Goal: Task Accomplishment & Management: Manage account settings

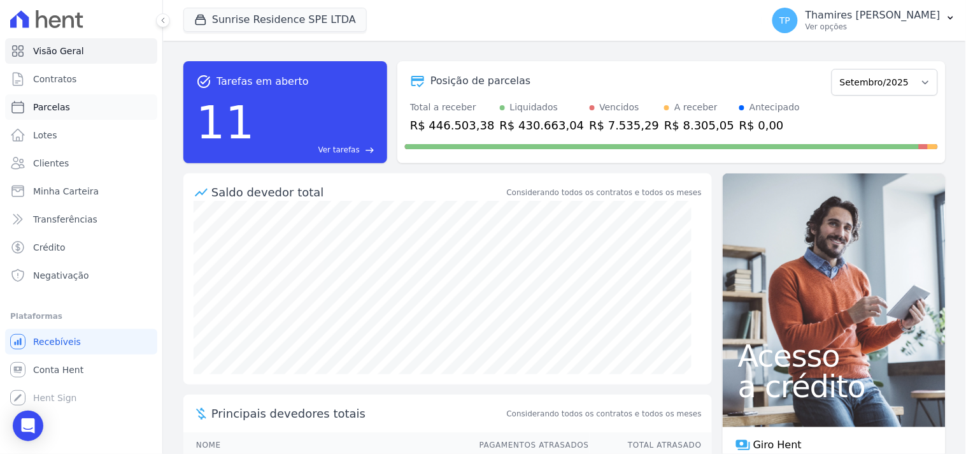
click at [92, 106] on link "Parcelas" at bounding box center [81, 106] width 152 height 25
select select
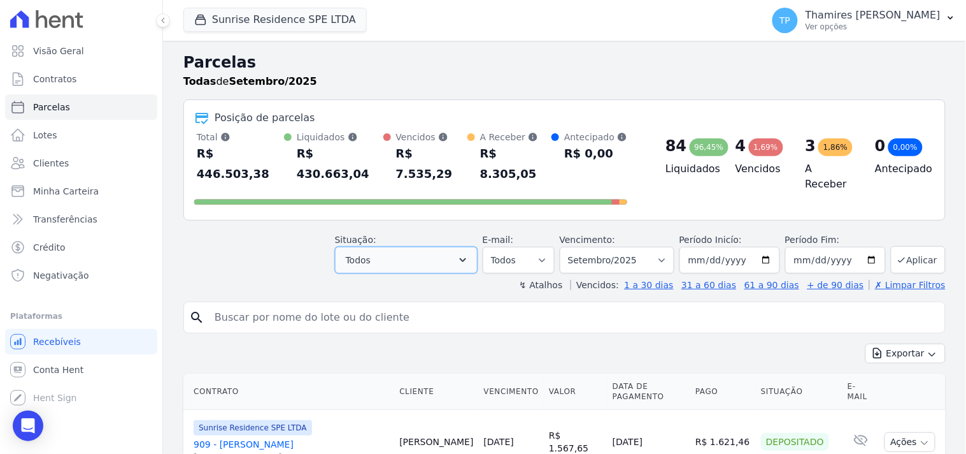
drag, startPoint x: 380, startPoint y: 238, endPoint x: 382, endPoint y: 250, distance: 13.0
click at [381, 247] on button "Todos" at bounding box center [406, 260] width 143 height 27
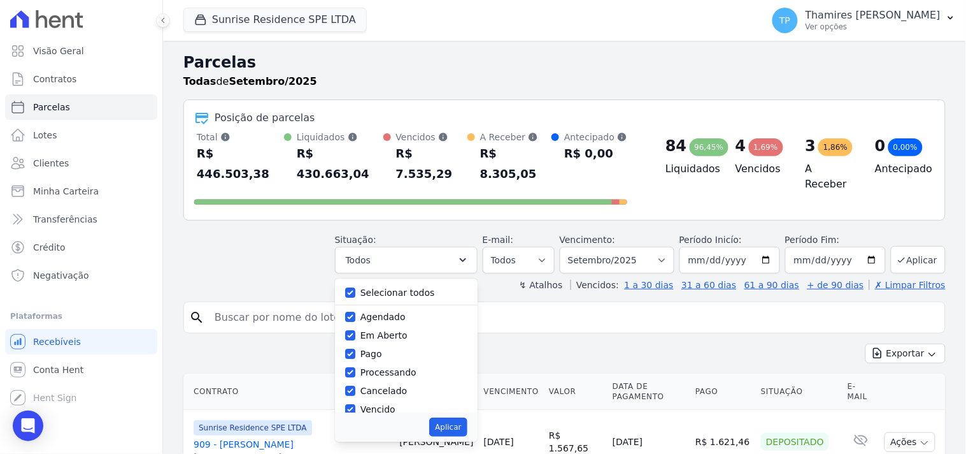
click at [375, 283] on div "Selecionar todos" at bounding box center [406, 292] width 122 height 18
click at [370, 287] on label "Selecionar todos" at bounding box center [398, 292] width 75 height 10
click at [355, 287] on input "Selecionar todos" at bounding box center [350, 292] width 10 height 10
checkbox input "false"
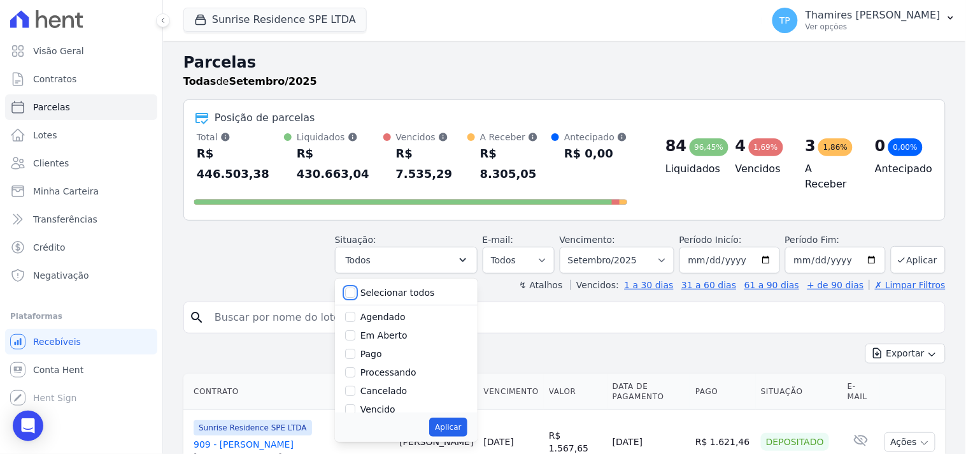
checkbox input "false"
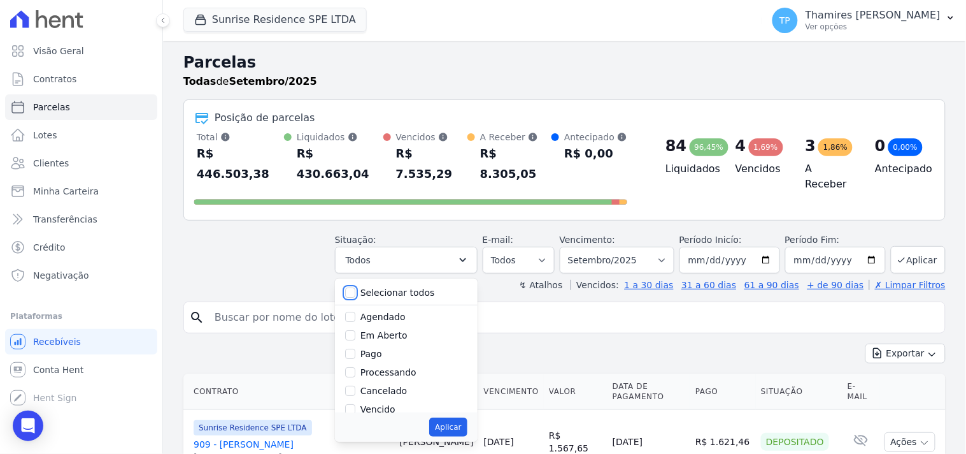
checkbox input "false"
click at [380, 348] on label "Pago" at bounding box center [372, 353] width 22 height 10
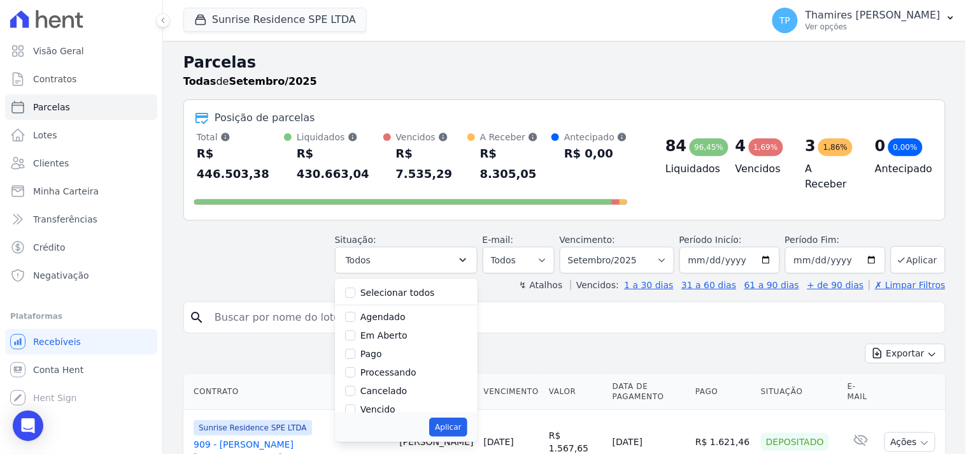
click at [355, 348] on input "Pago" at bounding box center [350, 353] width 10 height 10
checkbox input "true"
click at [399, 352] on label "Transferindo" at bounding box center [388, 357] width 55 height 10
click at [355, 352] on input "Transferindo" at bounding box center [350, 357] width 10 height 10
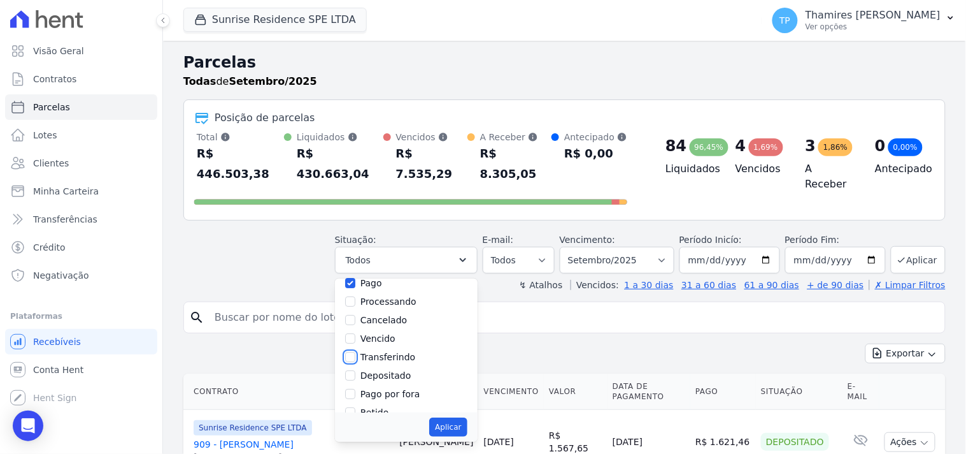
checkbox input "true"
click at [454, 417] on button "Aplicar" at bounding box center [448, 426] width 38 height 19
select select "paid"
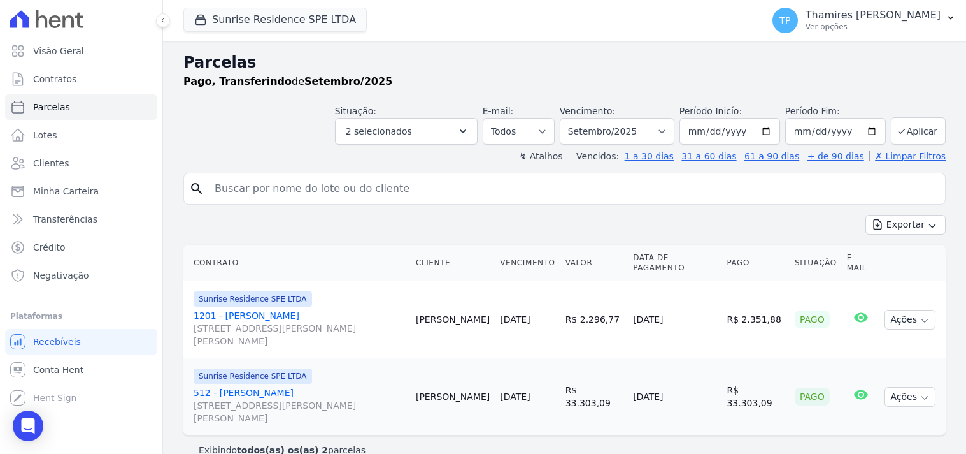
select select
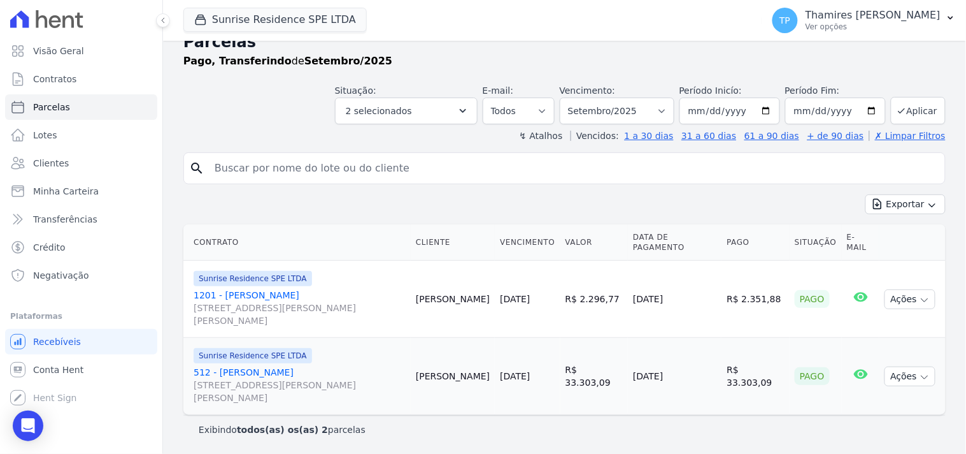
drag, startPoint x: 637, startPoint y: 299, endPoint x: 685, endPoint y: 301, distance: 48.4
click at [685, 301] on td "[DATE]" at bounding box center [675, 299] width 94 height 77
drag, startPoint x: 639, startPoint y: 380, endPoint x: 687, endPoint y: 380, distance: 47.8
click at [687, 380] on td "[DATE]" at bounding box center [675, 376] width 94 height 77
click at [253, 23] on button "Sunrise Residence SPE LTDA" at bounding box center [274, 20] width 183 height 24
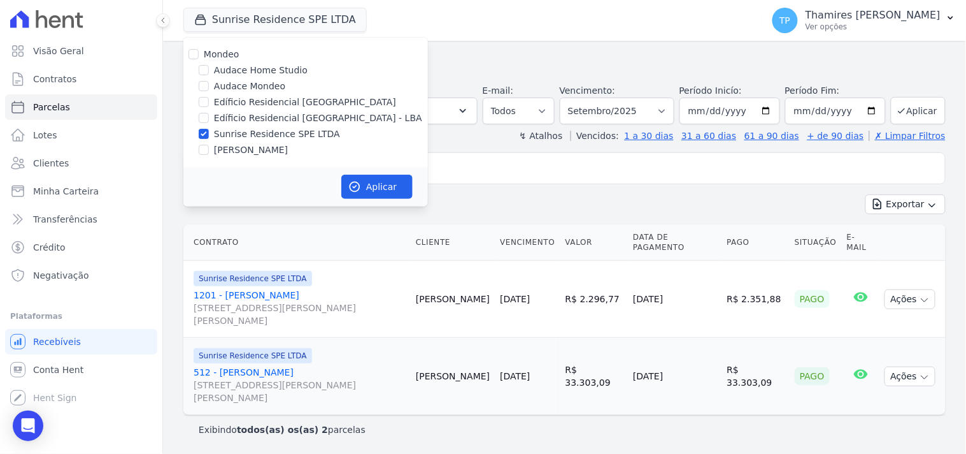
click at [255, 117] on label "Edíficio Residencial [GEOGRAPHIC_DATA] - LBA" at bounding box center [318, 117] width 208 height 13
click at [209, 117] on input "Edíficio Residencial [GEOGRAPHIC_DATA] - LBA" at bounding box center [204, 118] width 10 height 10
checkbox input "true"
click at [252, 137] on label "Sunrise Residence SPE LTDA" at bounding box center [277, 133] width 126 height 13
click at [209, 137] on input "Sunrise Residence SPE LTDA" at bounding box center [204, 134] width 10 height 10
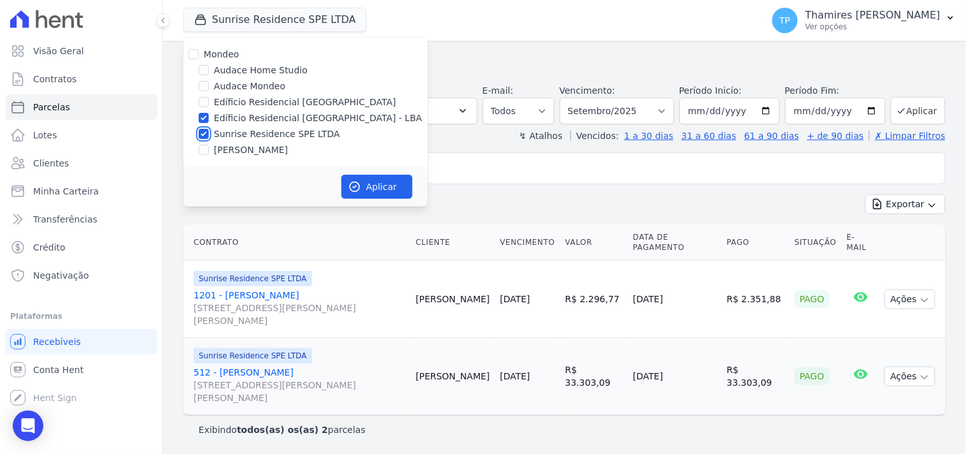
checkbox input "false"
drag, startPoint x: 408, startPoint y: 199, endPoint x: 408, endPoint y: 192, distance: 7.0
click at [409, 199] on div "Aplicar" at bounding box center [305, 186] width 245 height 39
click at [380, 176] on button "Aplicar" at bounding box center [376, 187] width 71 height 24
select select
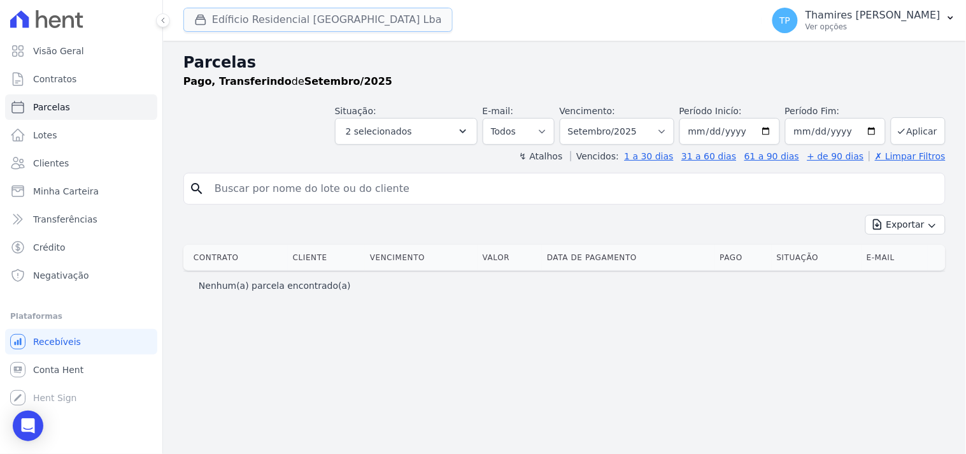
click at [263, 21] on button "Edíficio Residencial [GEOGRAPHIC_DATA] Lba" at bounding box center [317, 20] width 269 height 24
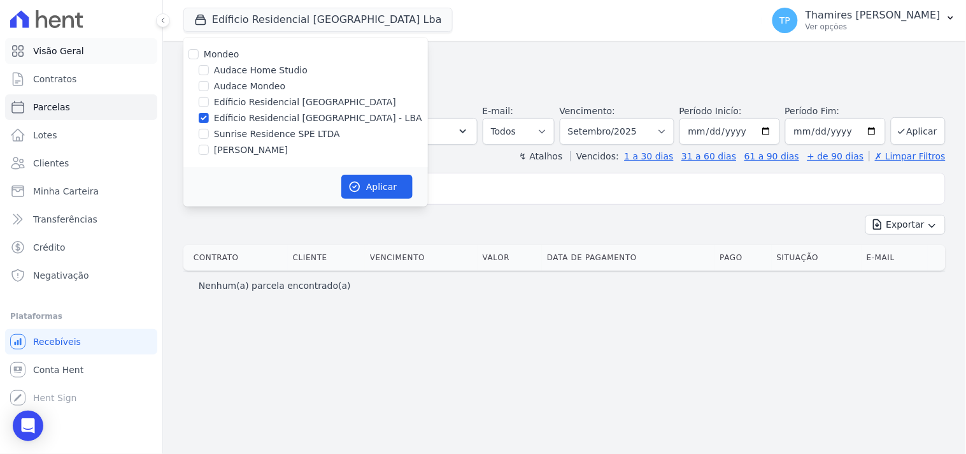
click at [103, 61] on link "Visão Geral" at bounding box center [81, 50] width 152 height 25
